Goal: Ask a question

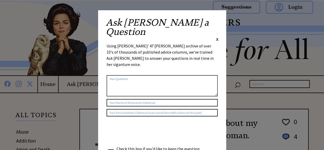
click at [216, 37] on span "X" at bounding box center [217, 39] width 2 height 5
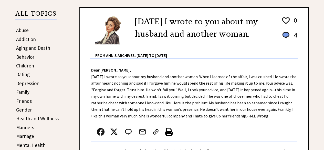
scroll to position [102, 0]
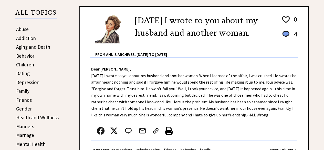
click at [29, 66] on link "Children" at bounding box center [25, 64] width 18 height 6
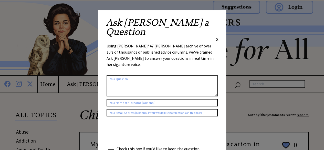
click at [216, 22] on div "Ask [PERSON_NAME] a Question X" at bounding box center [162, 30] width 113 height 24
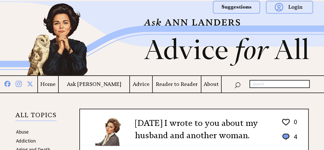
scroll to position [102, 0]
